Goal: Transaction & Acquisition: Purchase product/service

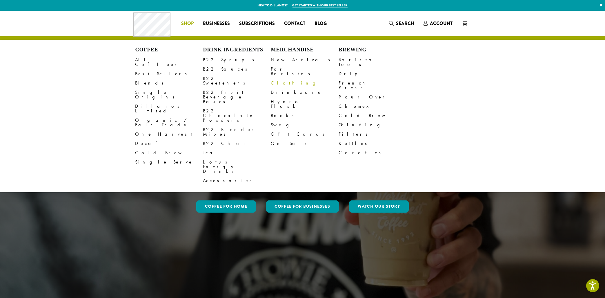
click at [276, 79] on link "Clothing" at bounding box center [305, 82] width 68 height 9
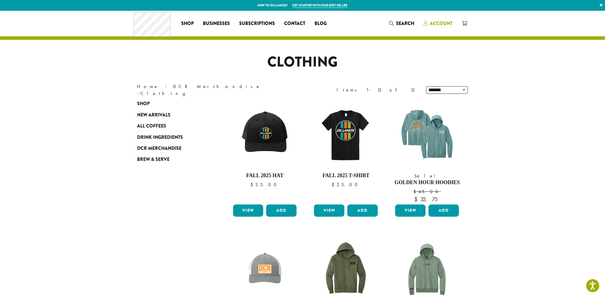
click at [436, 22] on span "Account" at bounding box center [441, 23] width 23 height 7
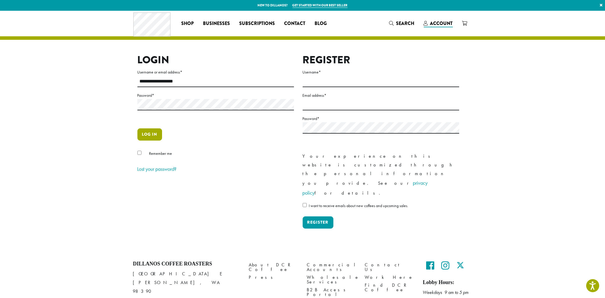
click at [148, 133] on button "Log in" at bounding box center [149, 134] width 25 height 12
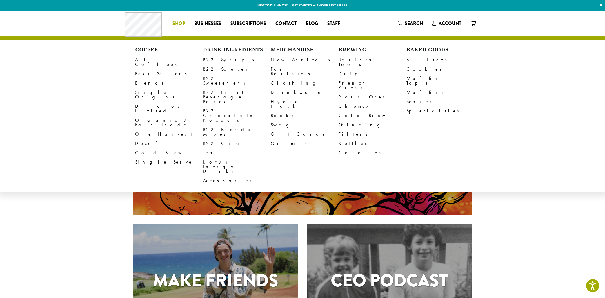
click at [178, 22] on li "Coffee All Coffees Best Sellers Blends Single Origins Dillanos Limited Organic …" at bounding box center [179, 23] width 22 height 9
click at [281, 80] on link "Clothing" at bounding box center [305, 82] width 68 height 9
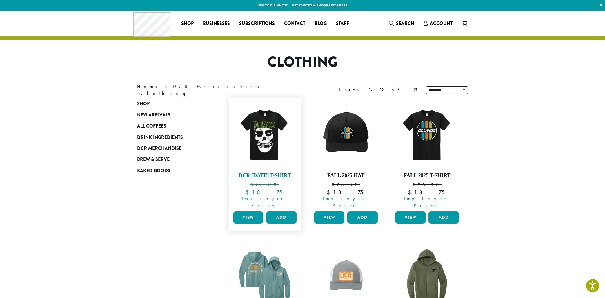
scroll to position [62, 0]
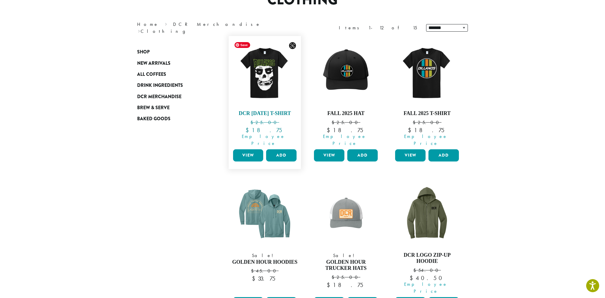
click at [260, 79] on img at bounding box center [264, 72] width 67 height 67
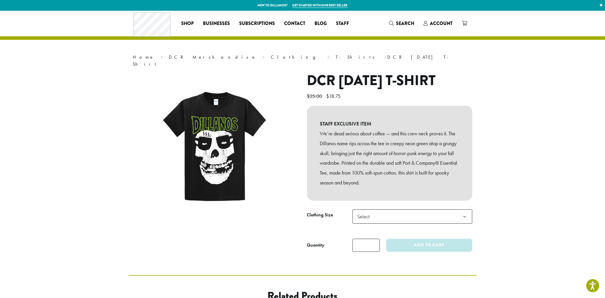
click at [452, 223] on span "Select" at bounding box center [413, 216] width 120 height 14
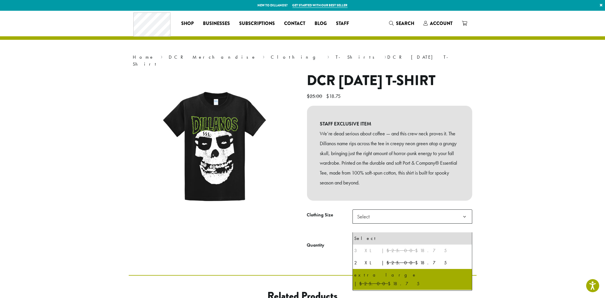
click at [517, 172] on section "**********" at bounding box center [302, 143] width 605 height 264
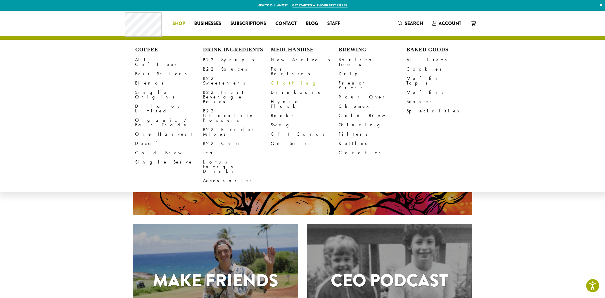
click at [281, 80] on link "Clothing" at bounding box center [305, 82] width 68 height 9
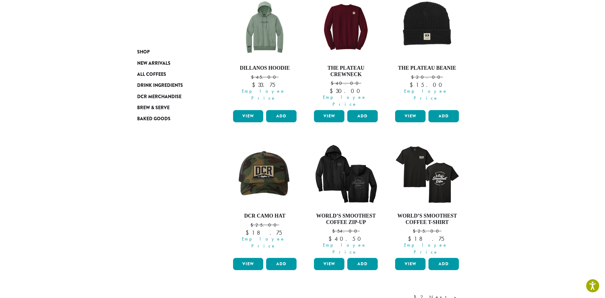
scroll to position [435, 0]
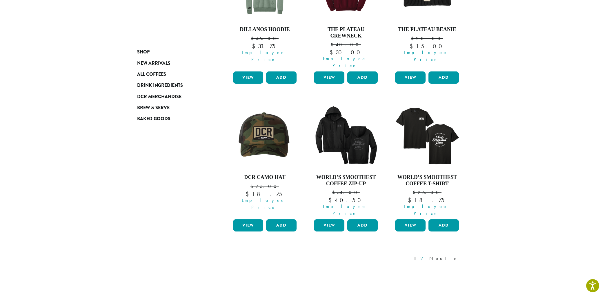
click at [427, 255] on link "2" at bounding box center [423, 258] width 7 height 7
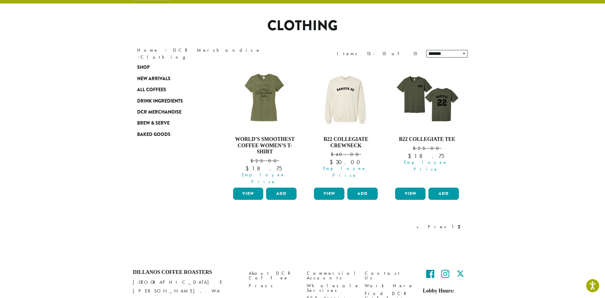
scroll to position [36, 0]
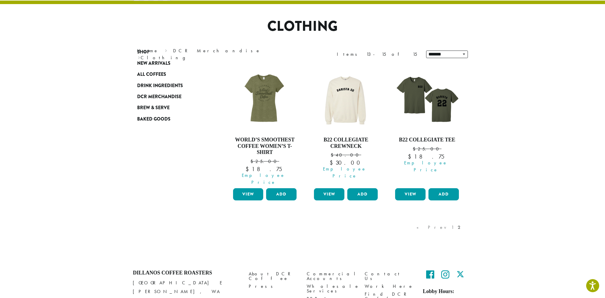
scroll to position [66, 0]
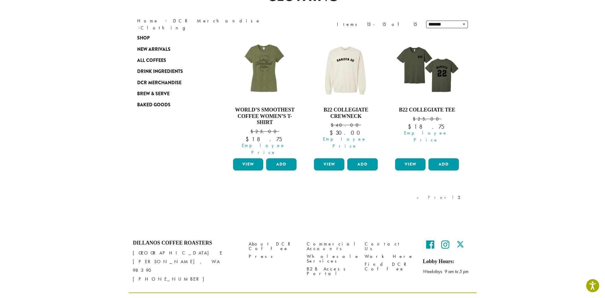
scroll to position [36, 0]
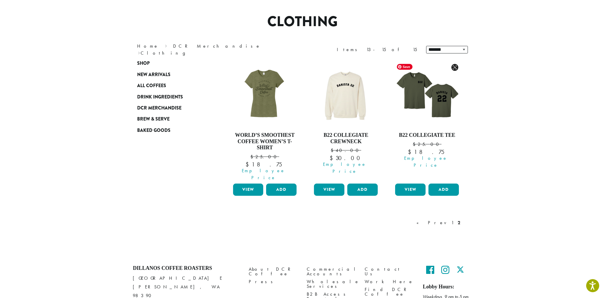
scroll to position [36, 0]
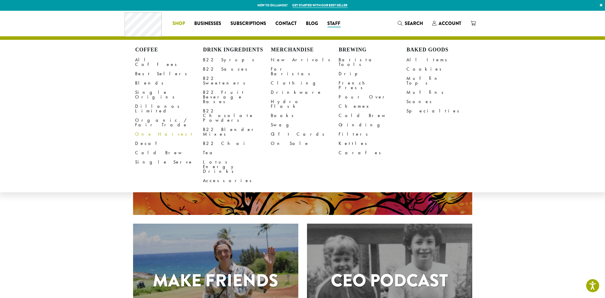
click at [155, 129] on link "One Harvest" at bounding box center [169, 133] width 68 height 9
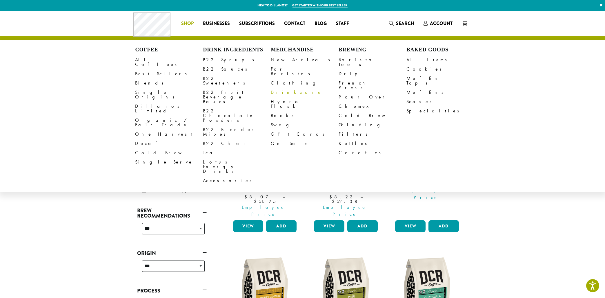
click at [283, 88] on link "Drinkware" at bounding box center [305, 92] width 68 height 9
click at [279, 79] on link "Clothing" at bounding box center [305, 82] width 68 height 9
